Goal: Navigation & Orientation: Find specific page/section

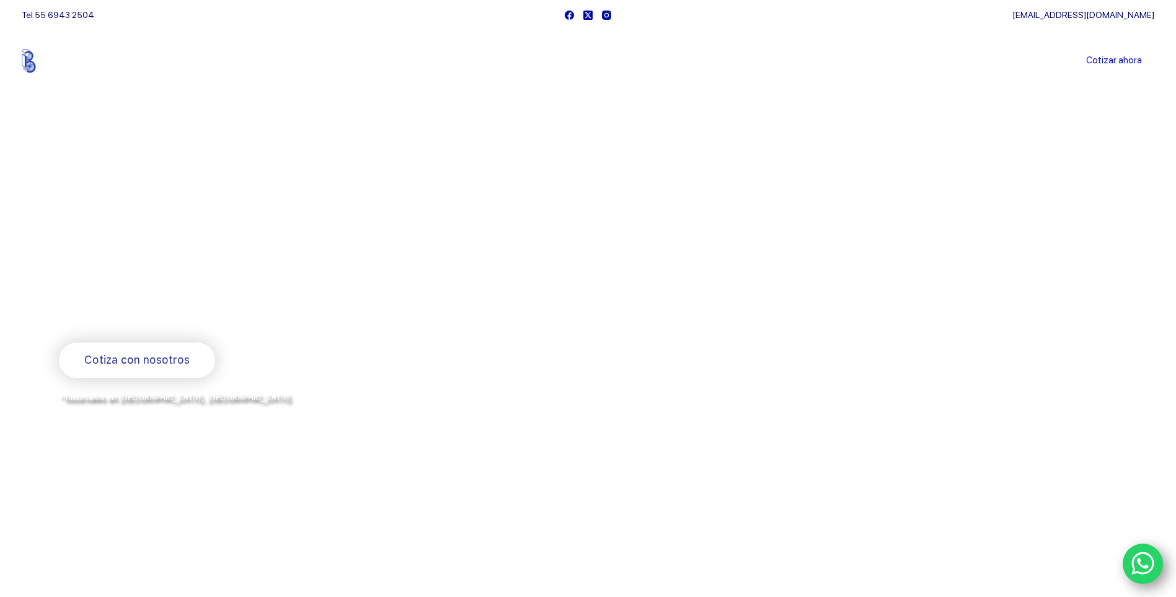
click at [508, 60] on icon "Menu Principal" at bounding box center [507, 61] width 5 height 3
click at [507, 61] on span "Menu Principal" at bounding box center [507, 60] width 15 height 15
click at [492, 61] on link "Productos" at bounding box center [484, 61] width 84 height 0
click at [503, 60] on span "Menu Principal" at bounding box center [507, 60] width 15 height 15
click at [555, 61] on link "Sucursales" at bounding box center [565, 61] width 77 height 0
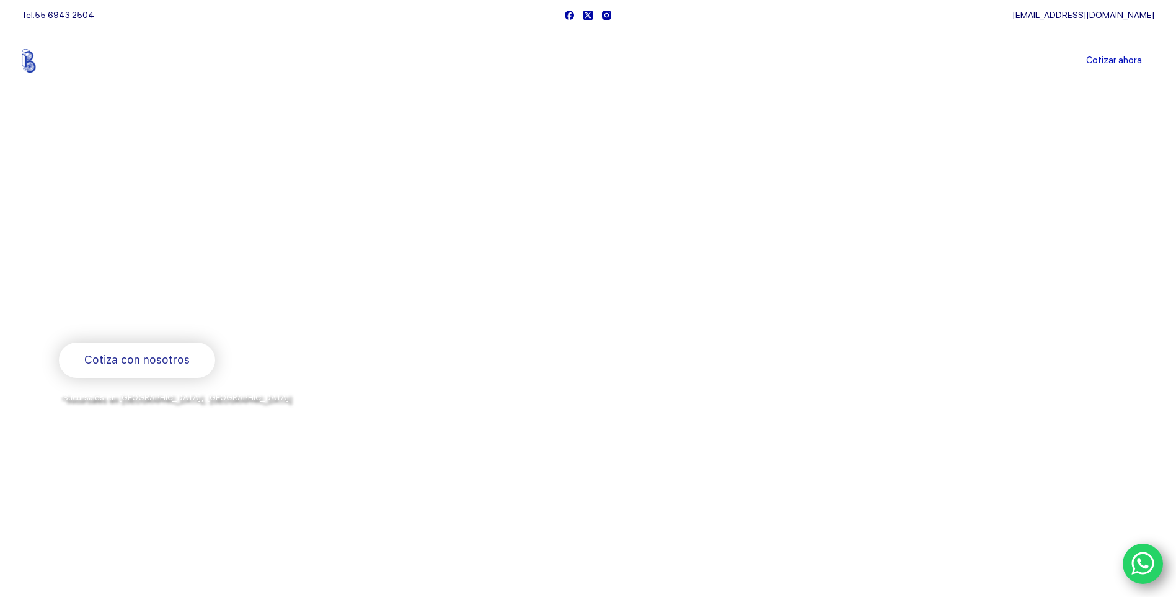
click at [630, 61] on link "Empresa" at bounding box center [642, 61] width 79 height 0
click at [707, 314] on div at bounding box center [853, 300] width 530 height 253
click at [510, 59] on icon "Menu Principal" at bounding box center [507, 60] width 5 height 5
click at [498, 61] on link "Productos" at bounding box center [484, 61] width 84 height 0
click at [497, 61] on link "Productos" at bounding box center [484, 61] width 84 height 0
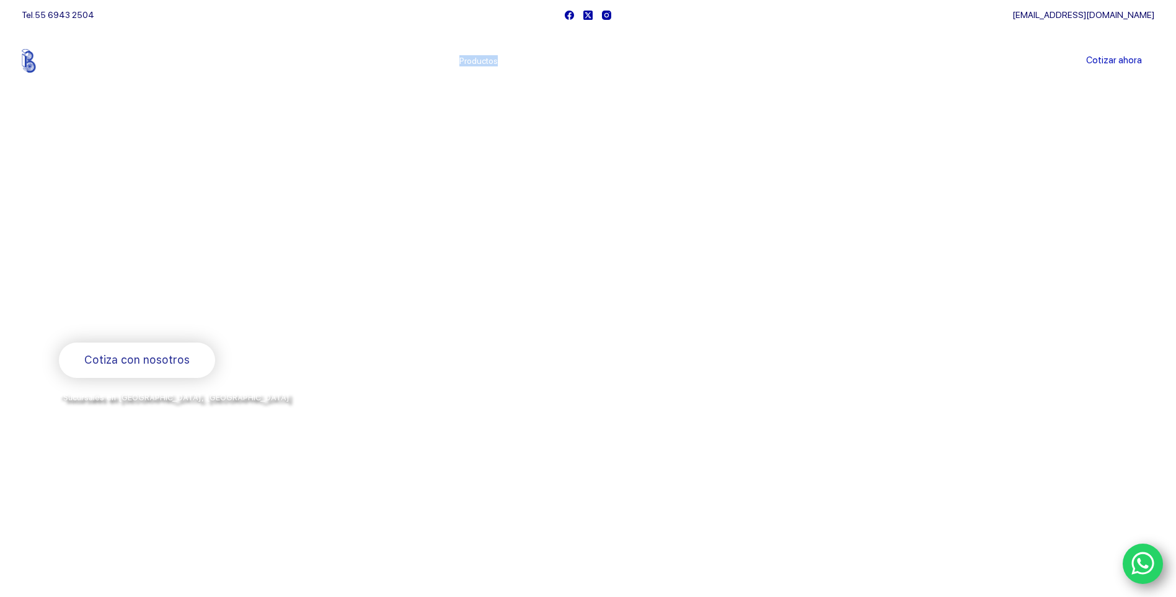
click at [497, 61] on link "Productos" at bounding box center [484, 61] width 84 height 0
click at [507, 59] on icon "Menu Principal" at bounding box center [507, 60] width 5 height 5
